Goal: Transaction & Acquisition: Purchase product/service

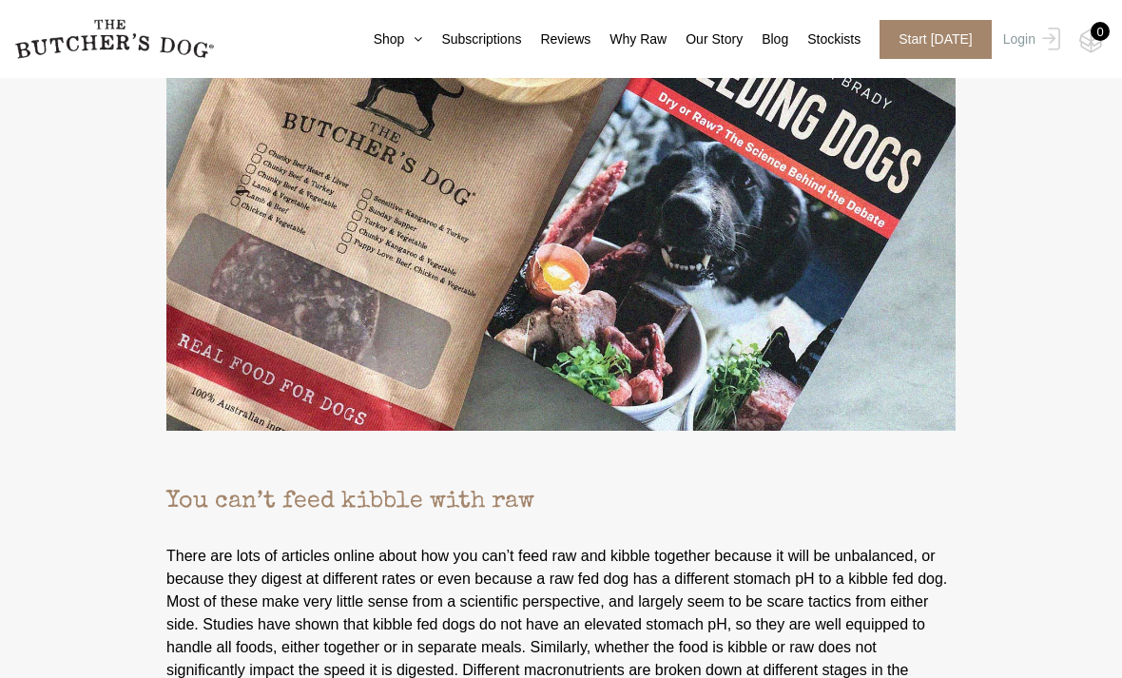
scroll to position [5546, 0]
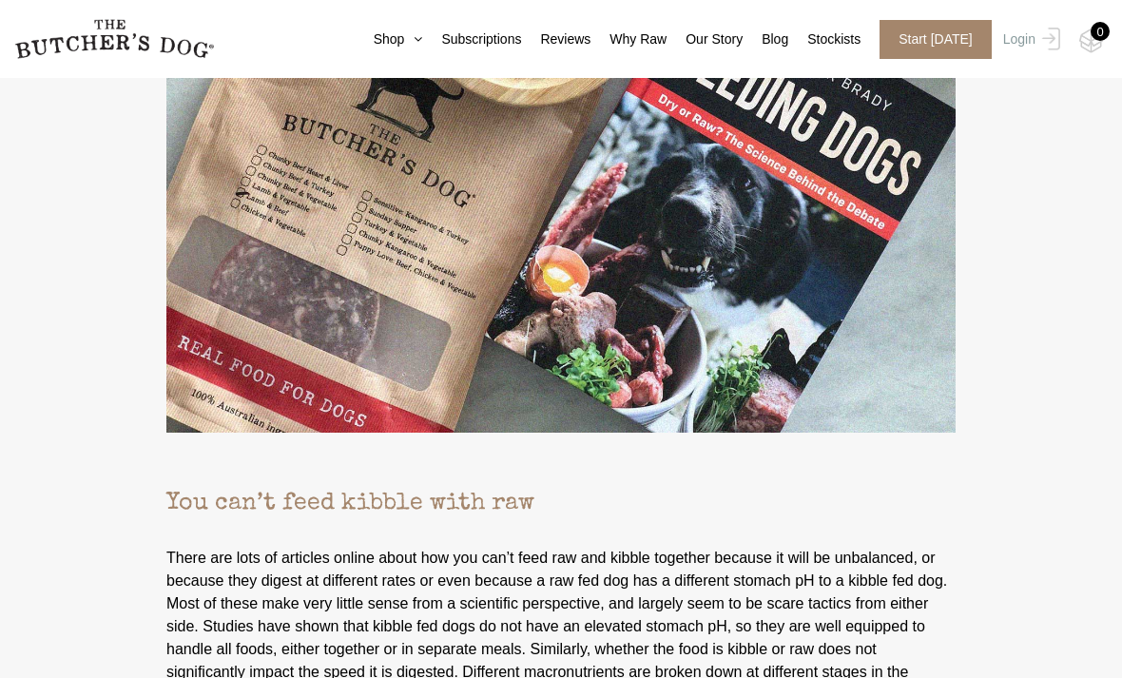
click at [363, 40] on link "Shop" at bounding box center [389, 39] width 68 height 20
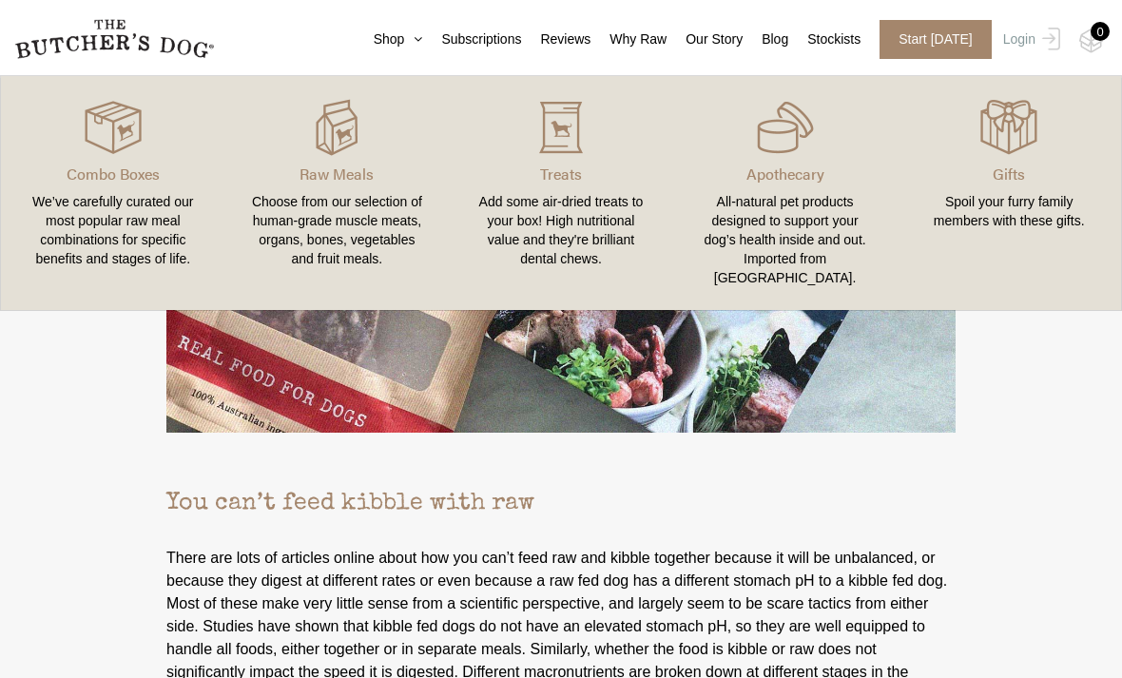
click at [534, 218] on div "Add some air-dried treats to your box! High nutritional value and they're brill…" at bounding box center [561, 230] width 179 height 76
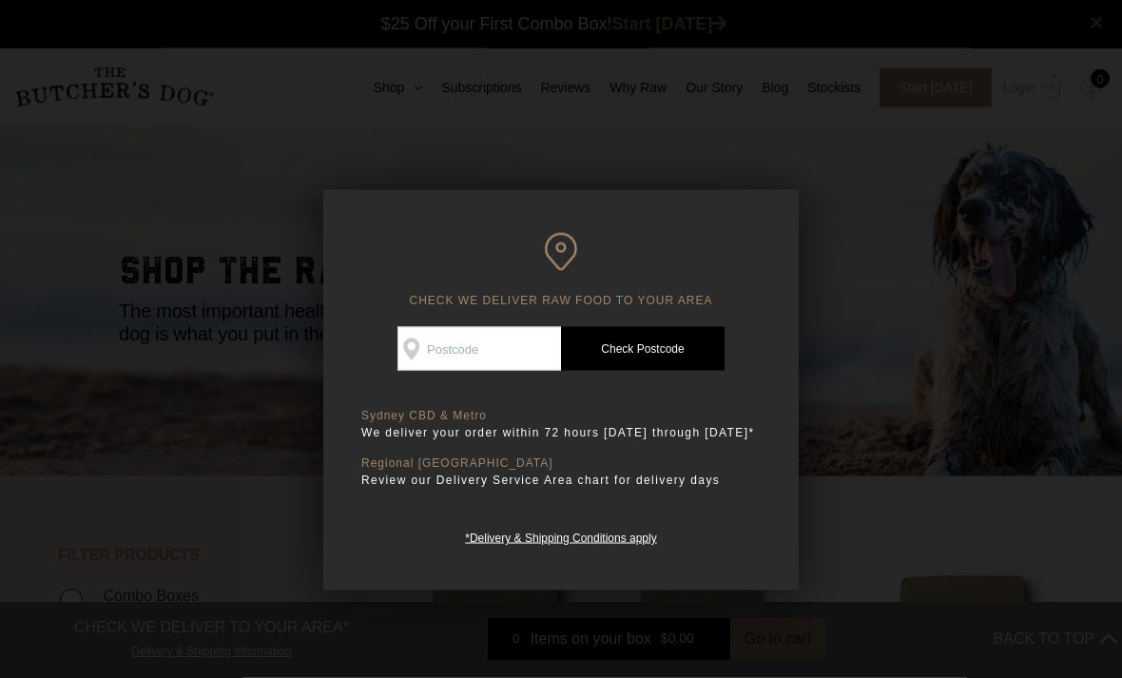
scroll to position [1, 0]
click at [514, 334] on input "Check Availability At" at bounding box center [479, 349] width 164 height 44
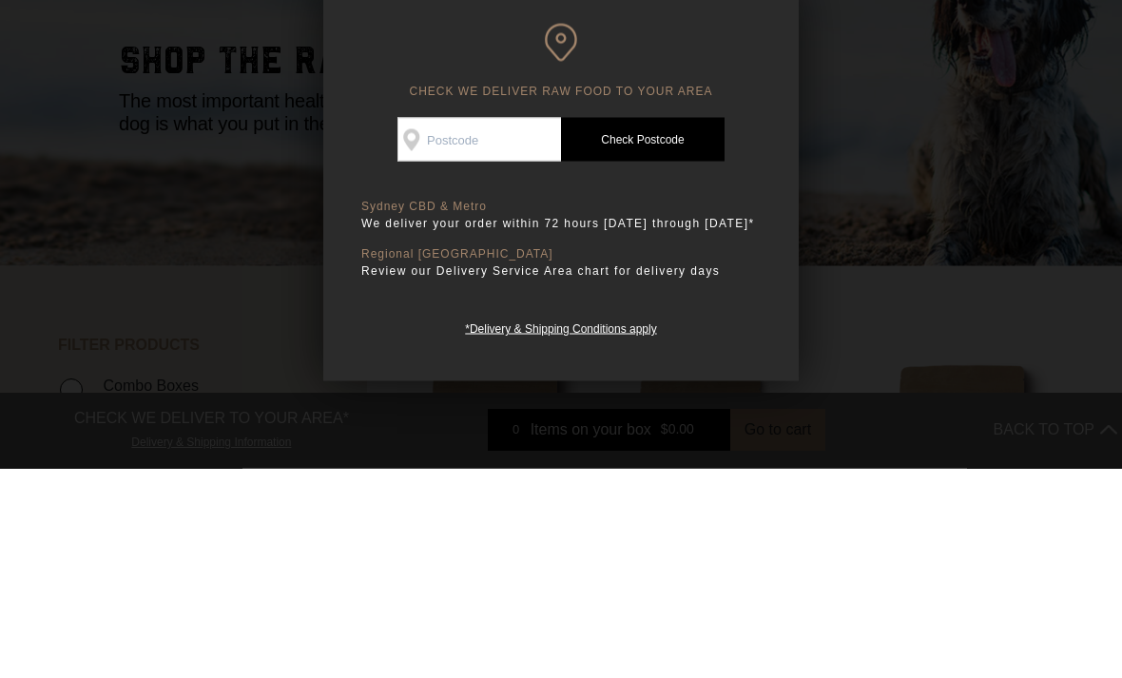
type input "3913"
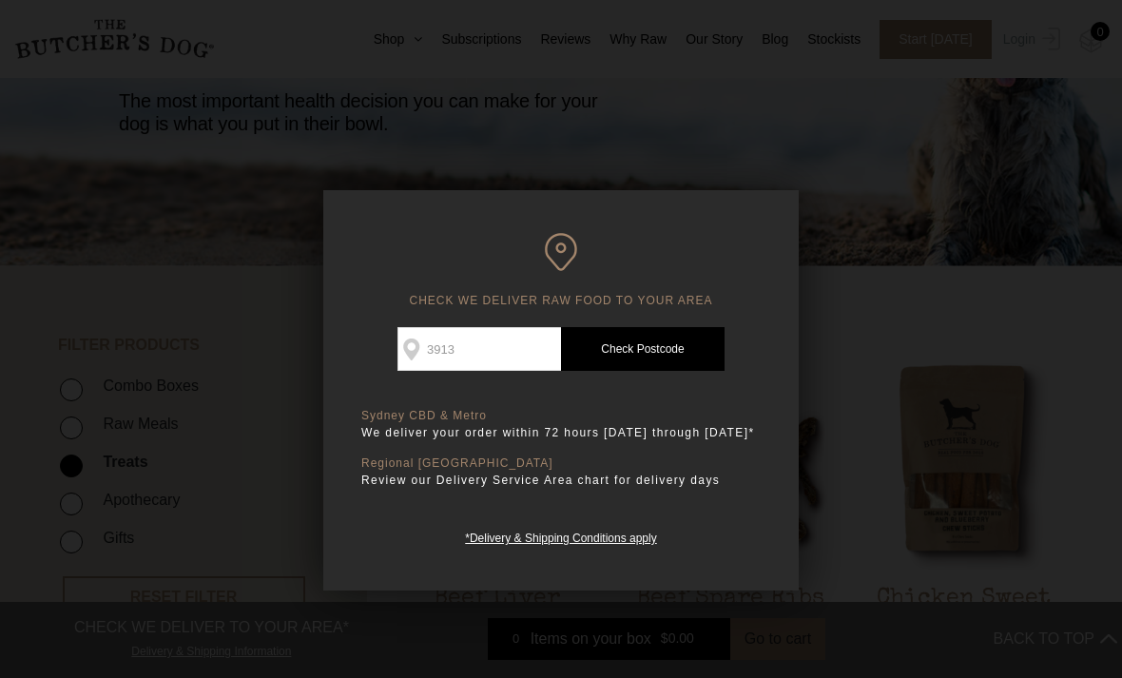
click at [671, 340] on link "Check Postcode" at bounding box center [643, 349] width 164 height 44
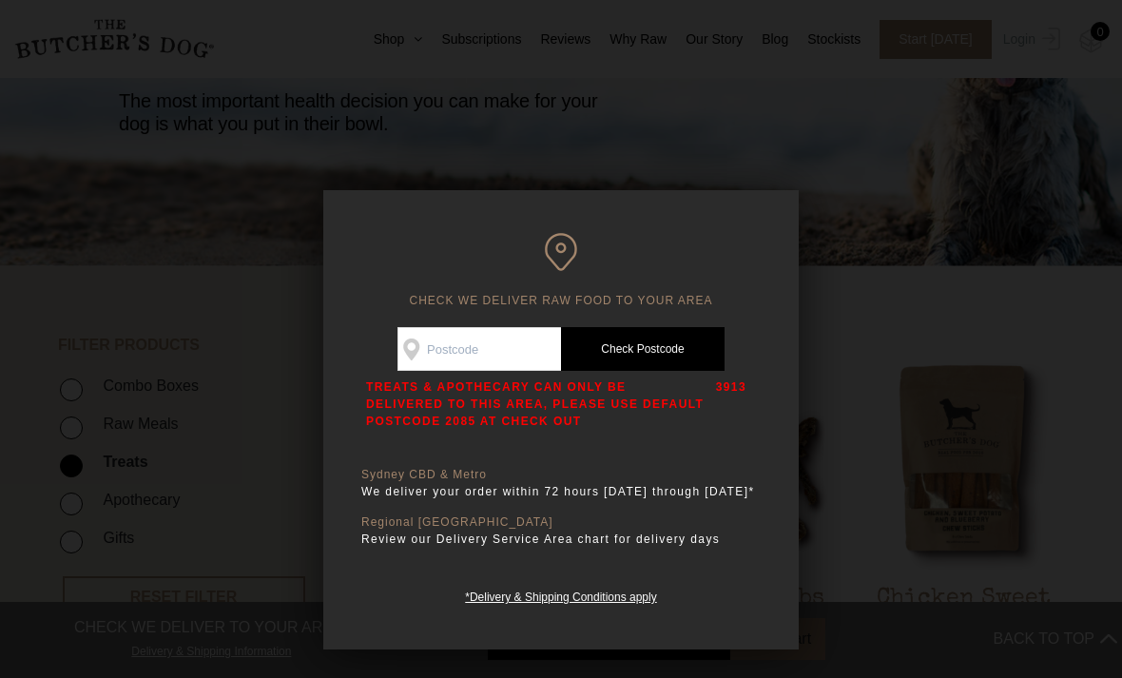
click at [201, 160] on div at bounding box center [561, 339] width 1122 height 678
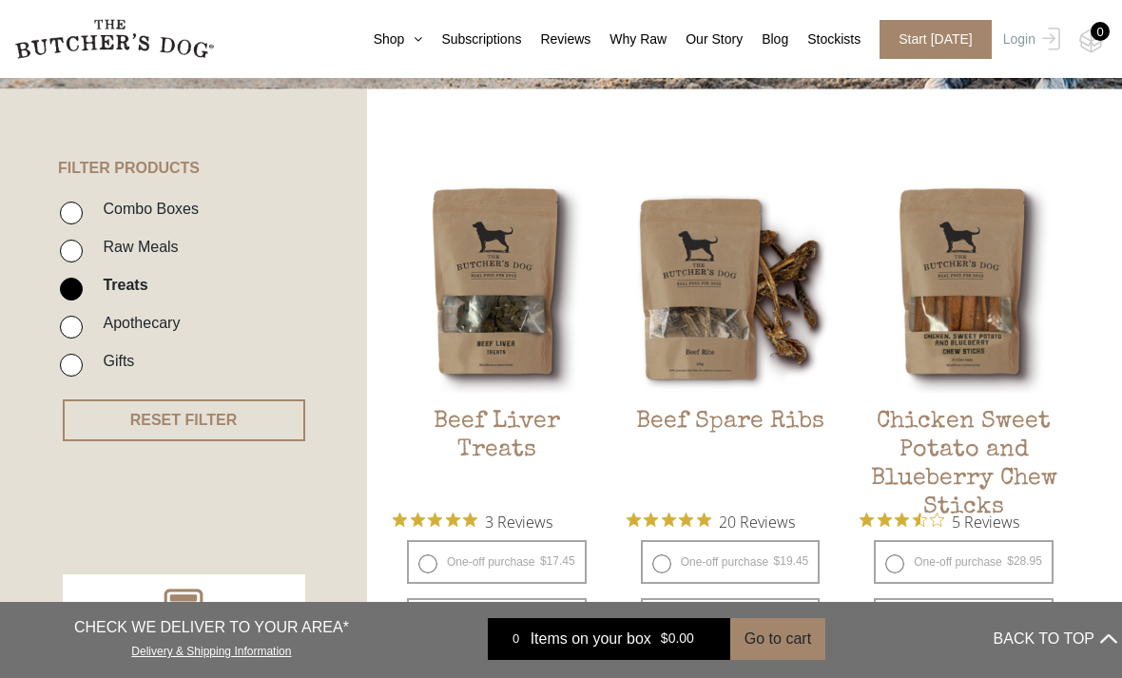
scroll to position [387, 0]
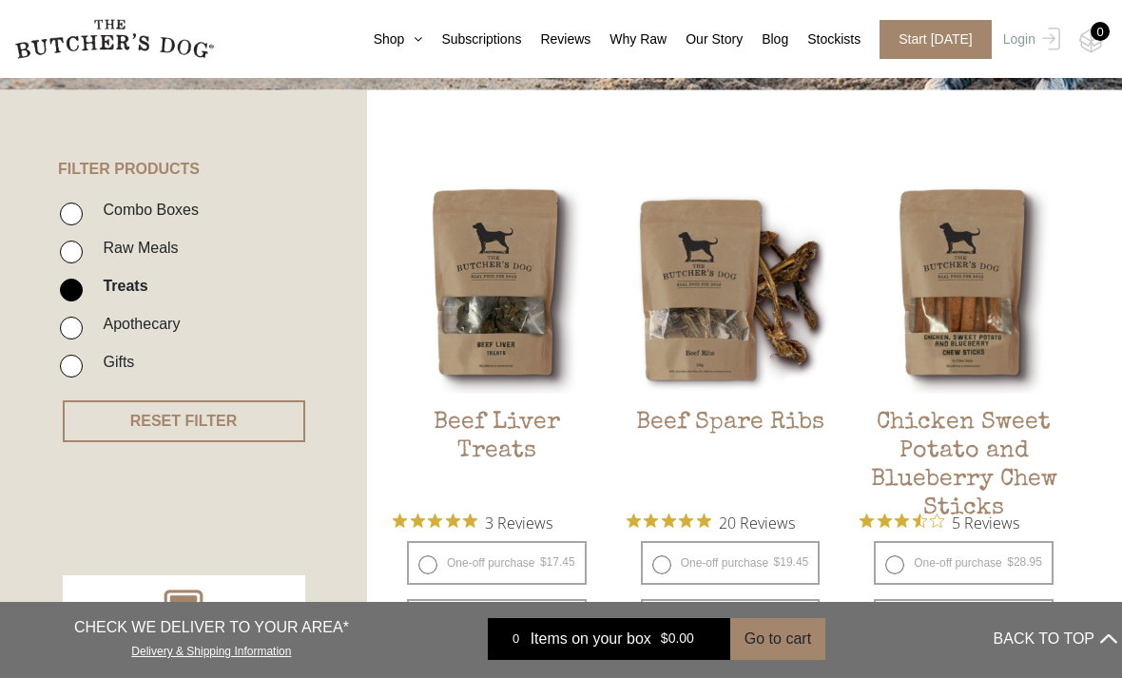
click at [466, 35] on link "Subscriptions" at bounding box center [471, 39] width 99 height 20
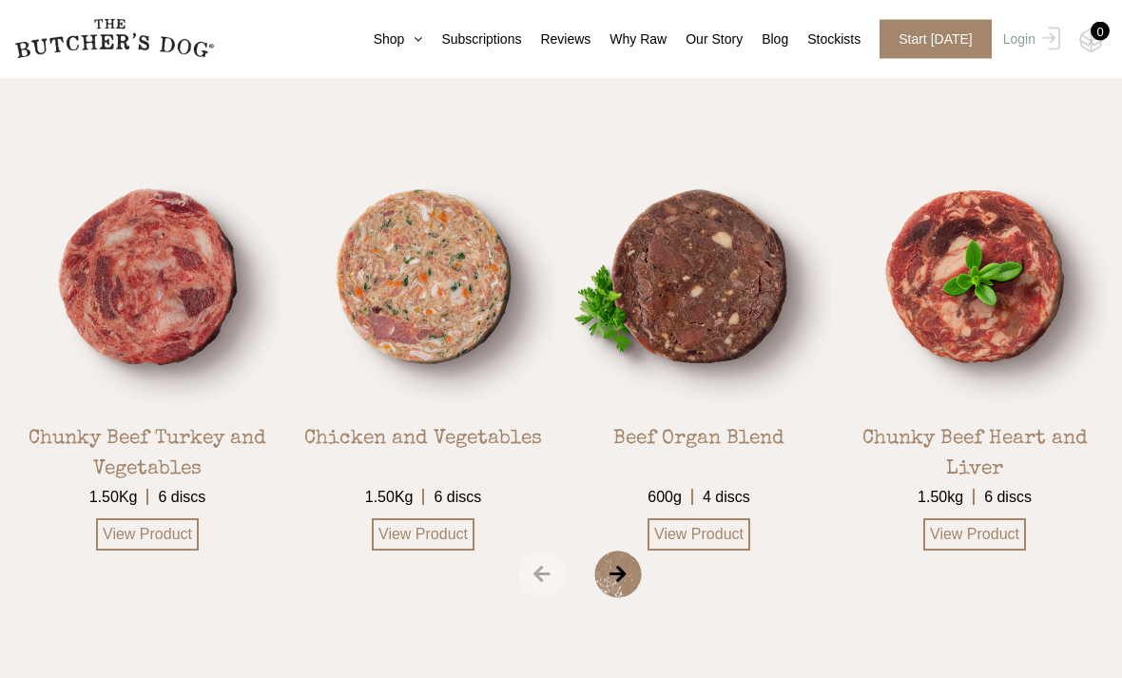
scroll to position [3179, 0]
click at [82, 409] on div "Chunky Beef Turkey and Vegetables" at bounding box center [147, 442] width 266 height 67
click at [98, 409] on div "Chunky Beef Turkey and Vegetables" at bounding box center [147, 442] width 266 height 67
click at [0, 0] on img at bounding box center [0, 0] width 0 height 0
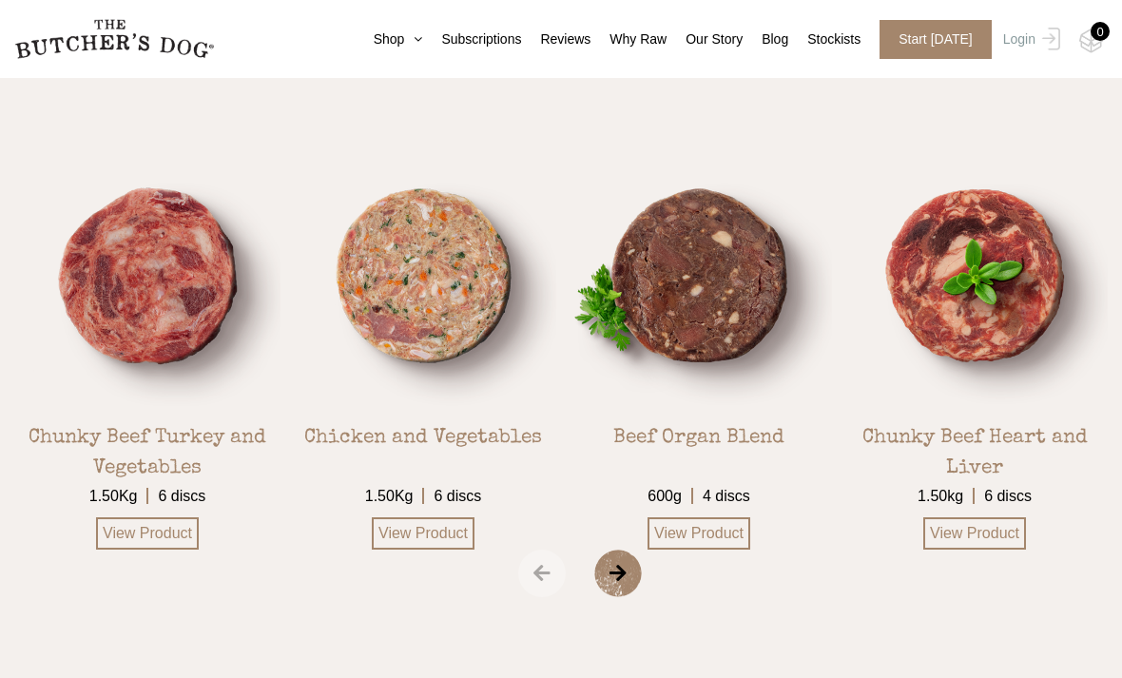
click at [204, 409] on div "Chunky Beef Turkey and Vegetables" at bounding box center [147, 442] width 266 height 67
click at [175, 409] on div "Chunky Beef Turkey and Vegetables" at bounding box center [147, 442] width 266 height 67
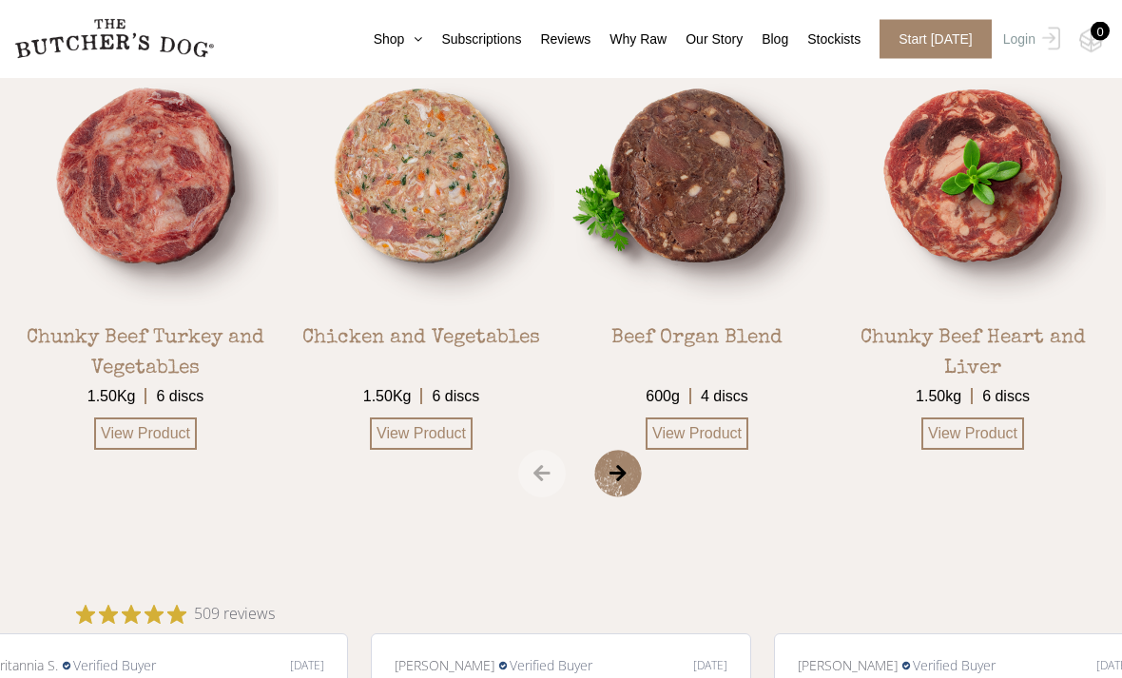
scroll to position [3283, 0]
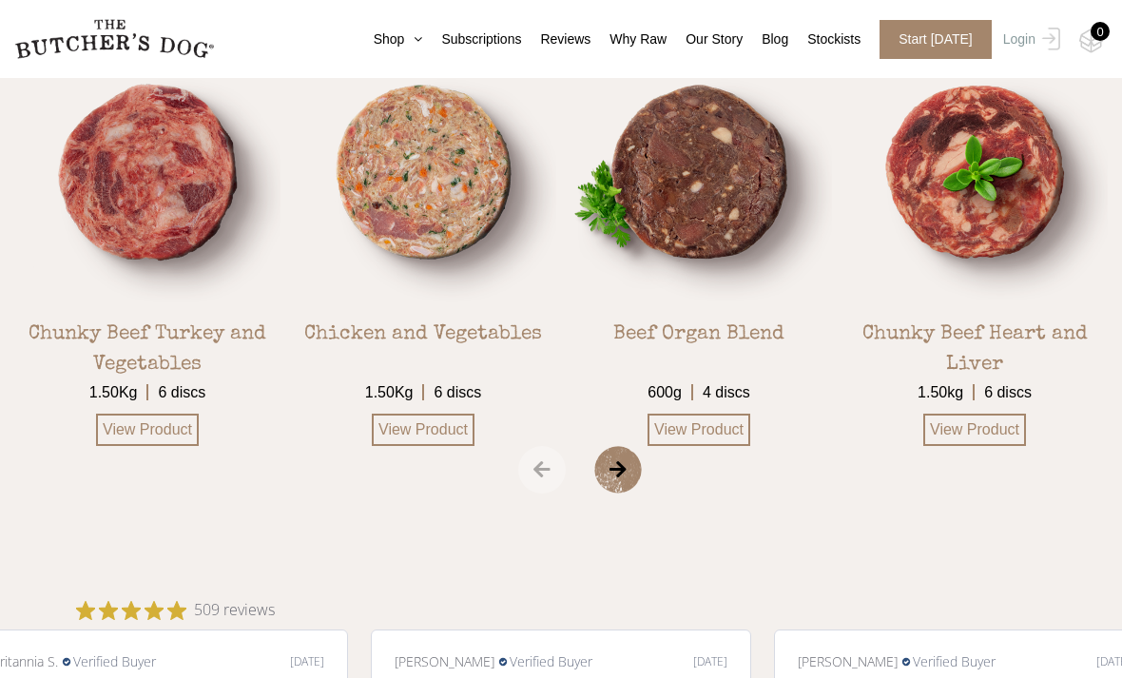
click at [135, 414] on link "View Product" at bounding box center [147, 430] width 103 height 32
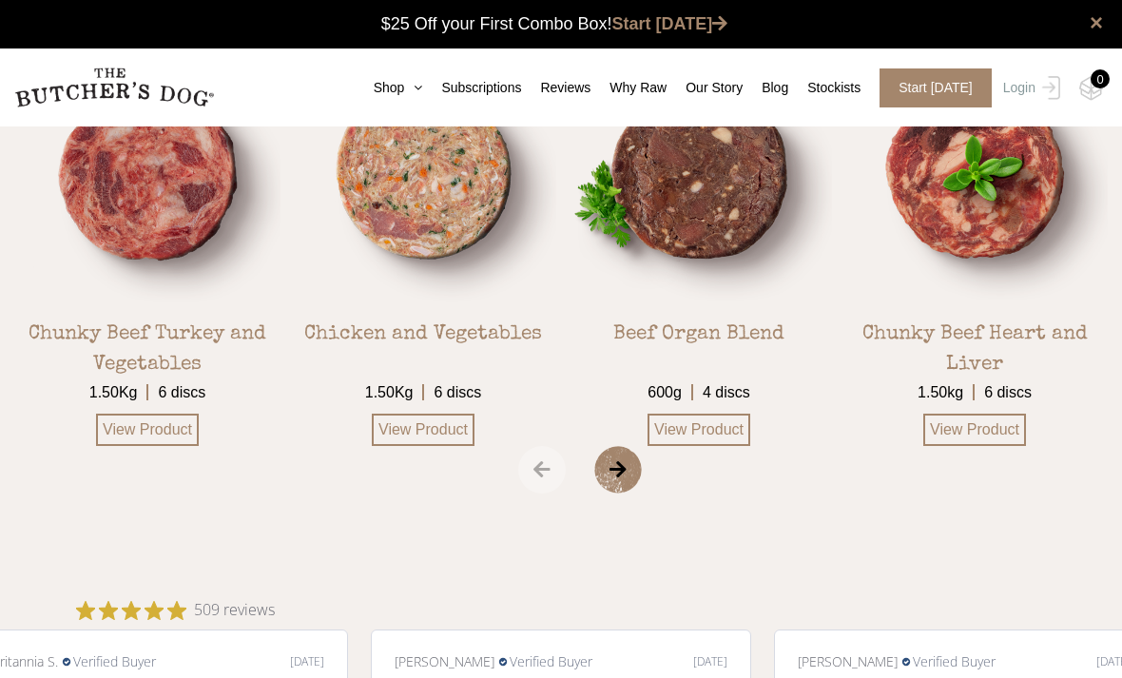
scroll to position [3344, 0]
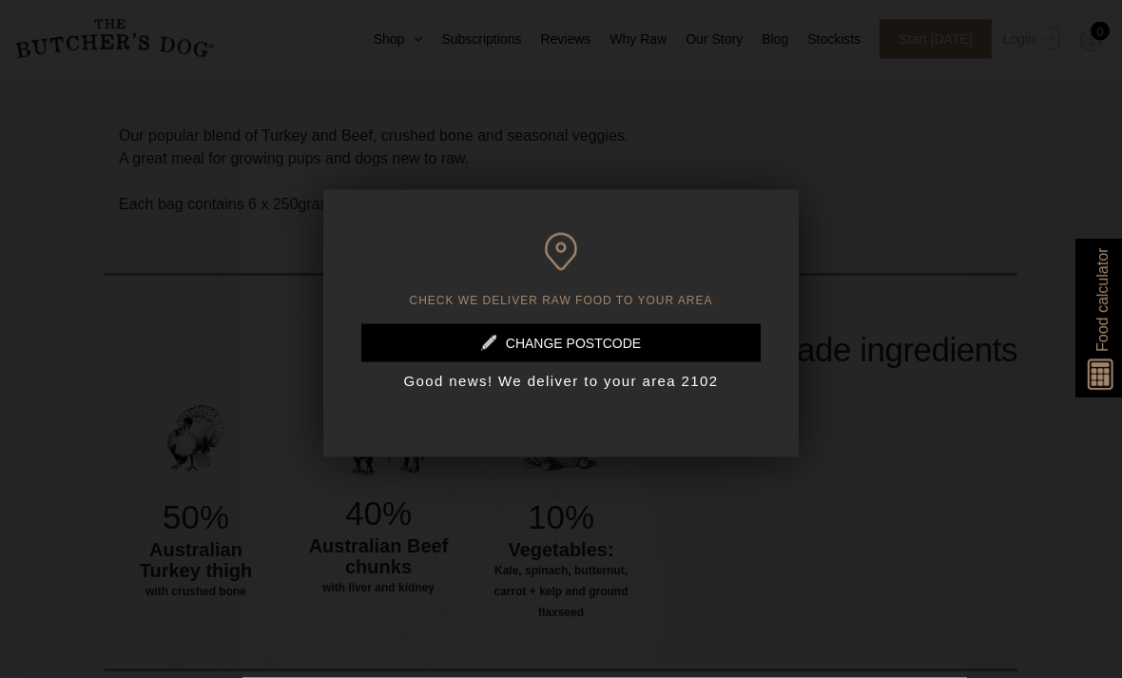
scroll to position [581, 0]
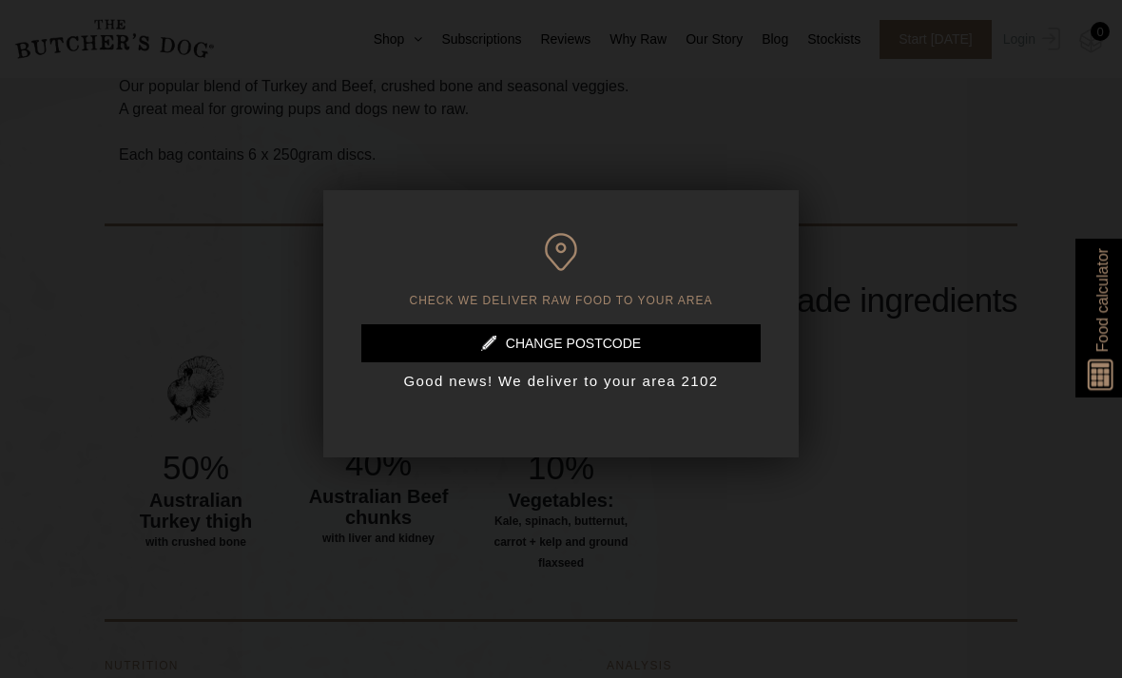
click at [233, 141] on div at bounding box center [561, 339] width 1122 height 678
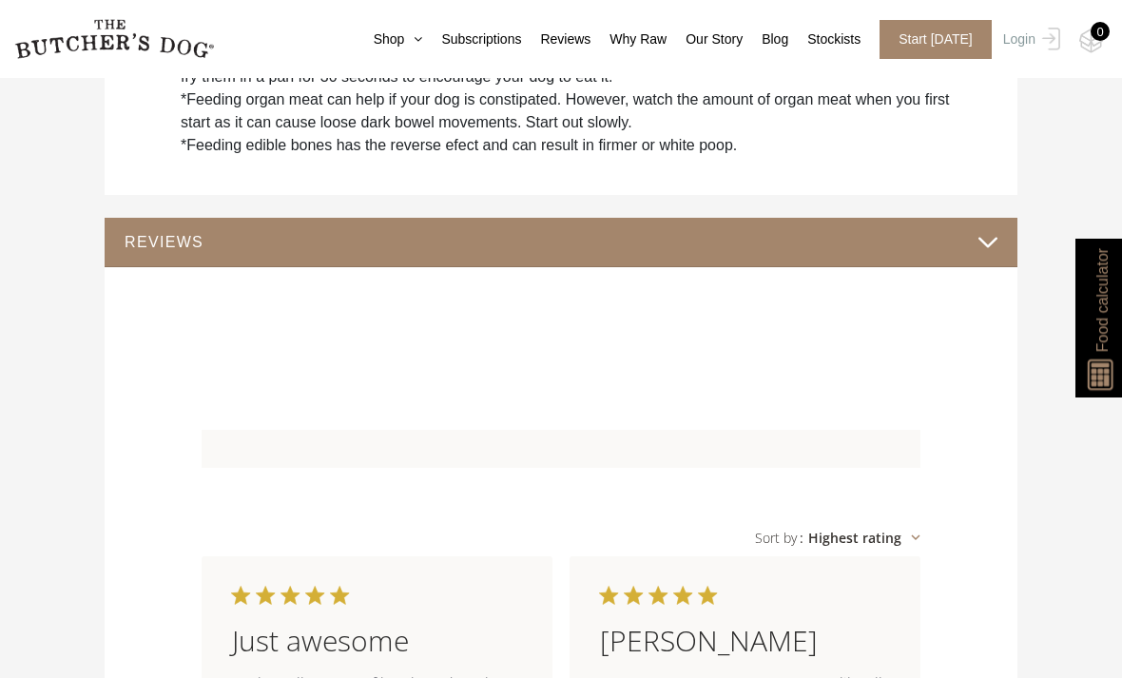
scroll to position [1722, 0]
